Goal: Transaction & Acquisition: Purchase product/service

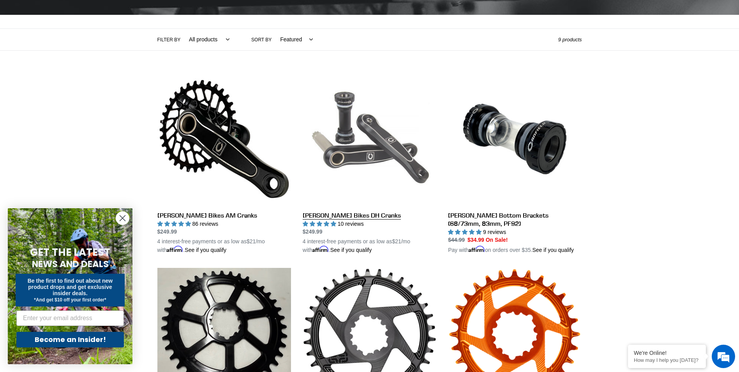
click at [351, 214] on link "[PERSON_NAME] Bikes DH Cranks" at bounding box center [370, 163] width 134 height 182
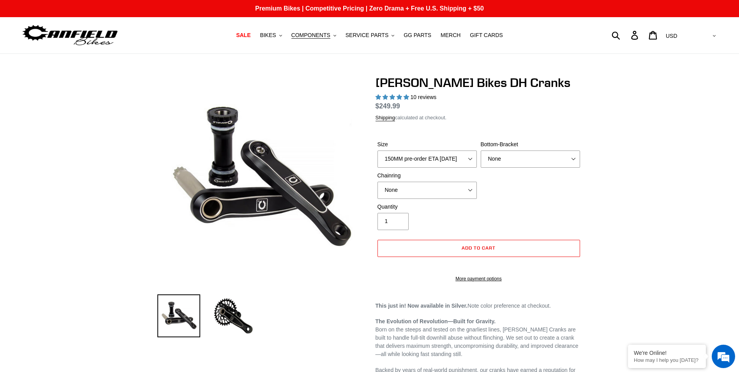
select select "highest-rating"
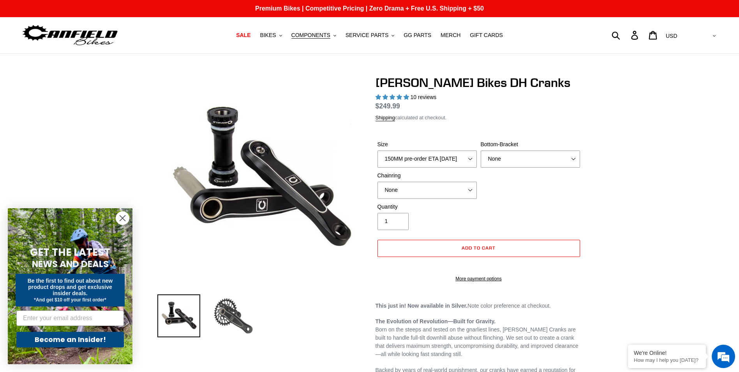
click at [231, 316] on img at bounding box center [233, 315] width 43 height 43
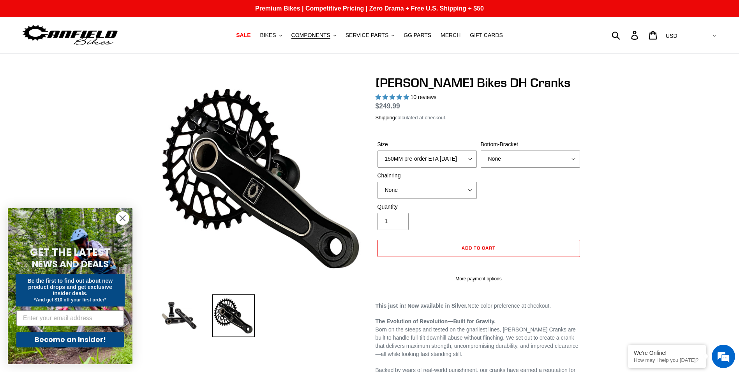
click at [121, 216] on icon "Close dialog" at bounding box center [122, 217] width 5 height 5
